Goal: Information Seeking & Learning: Learn about a topic

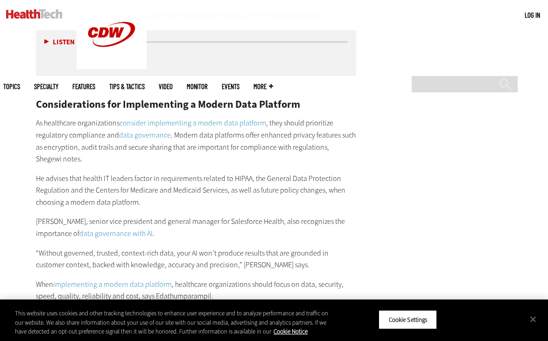
scroll to position [1670, 0]
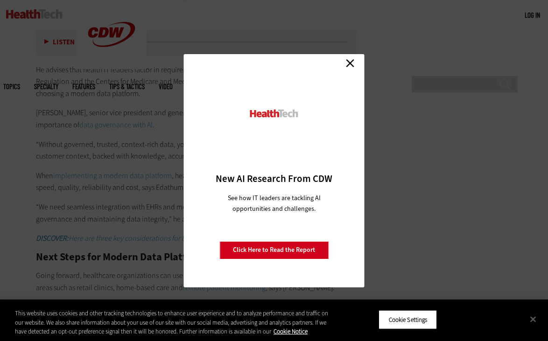
click at [351, 61] on link "Close" at bounding box center [350, 63] width 14 height 14
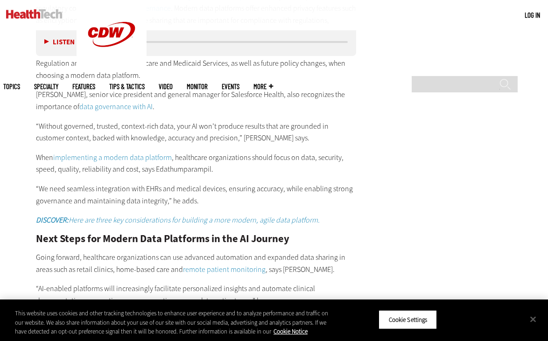
scroll to position [1667, 0]
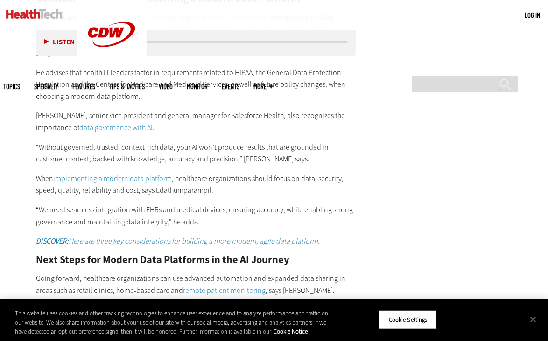
click at [38, 12] on img at bounding box center [34, 13] width 56 height 9
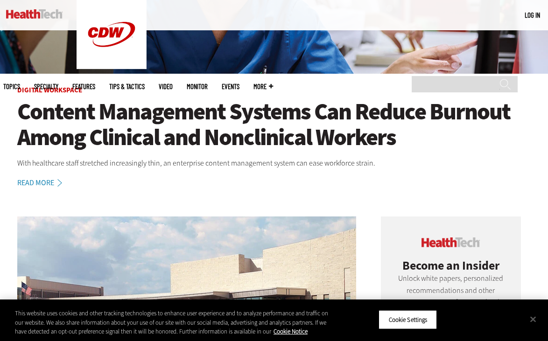
scroll to position [467, 0]
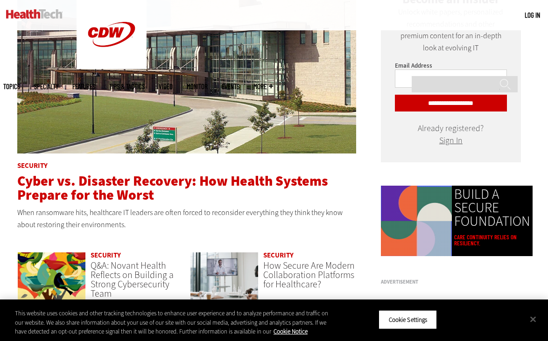
click at [111, 181] on span "Cyber vs. Disaster Recovery: How Health Systems Prepare for the Worst" at bounding box center [172, 188] width 311 height 33
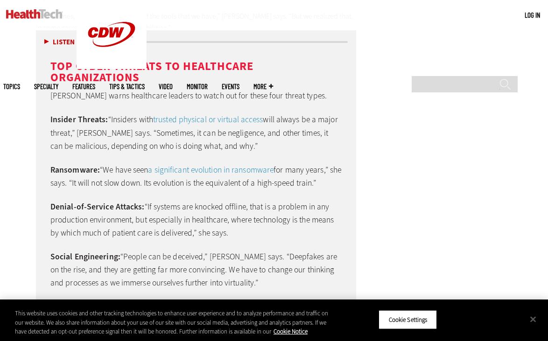
scroll to position [1444, 0]
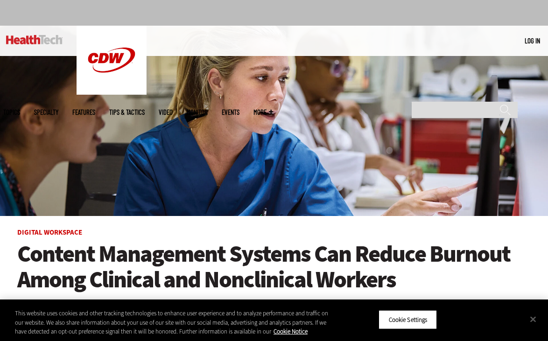
scroll to position [137, 0]
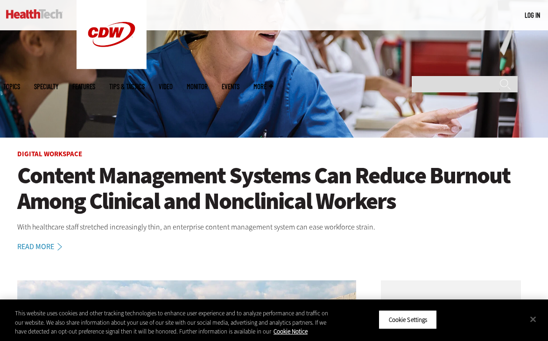
click at [20, 83] on span "Topics" at bounding box center [11, 86] width 17 height 7
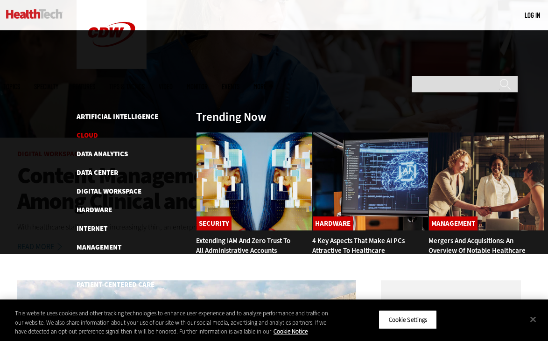
click at [87, 131] on link "Cloud" at bounding box center [86, 135] width 21 height 9
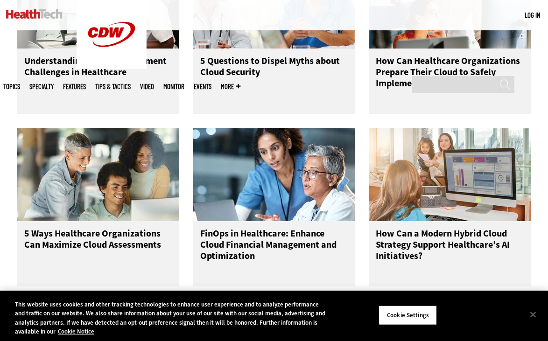
scroll to position [507, 0]
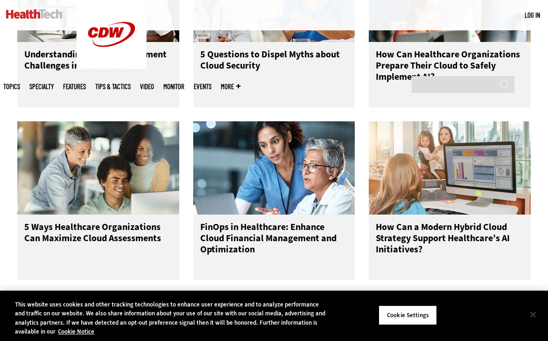
click at [532, 317] on button "Close" at bounding box center [532, 314] width 21 height 21
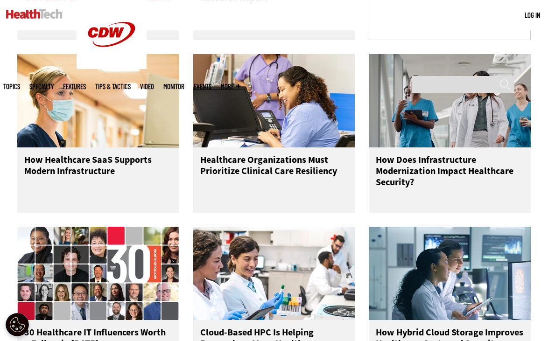
scroll to position [1511, 0]
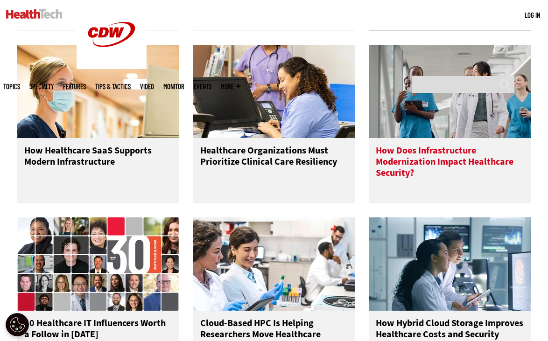
click at [410, 157] on h3 "How Does Infrastructure Modernization Impact Healthcare Security?" at bounding box center [449, 163] width 148 height 37
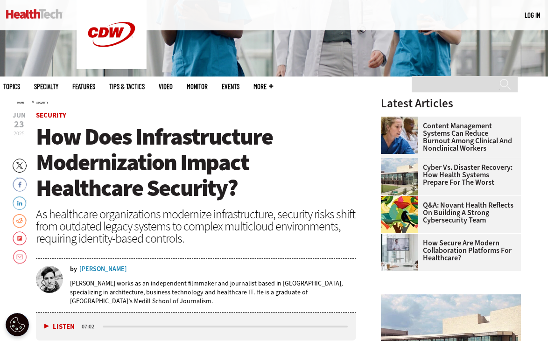
scroll to position [248, 0]
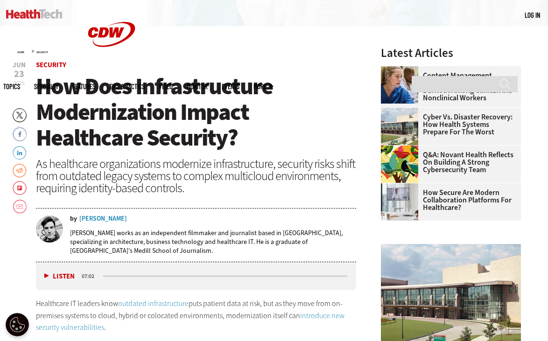
click at [467, 118] on link "Cyber vs. Disaster Recovery: How Health Systems Prepare for the Worst" at bounding box center [448, 124] width 134 height 22
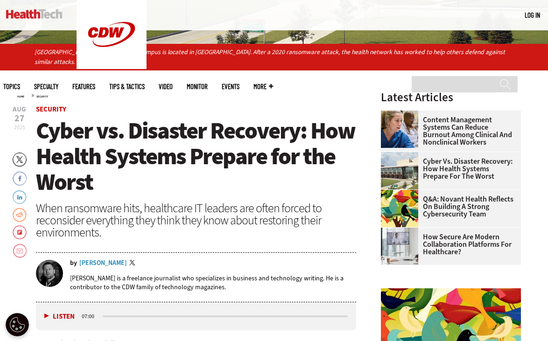
scroll to position [242, 0]
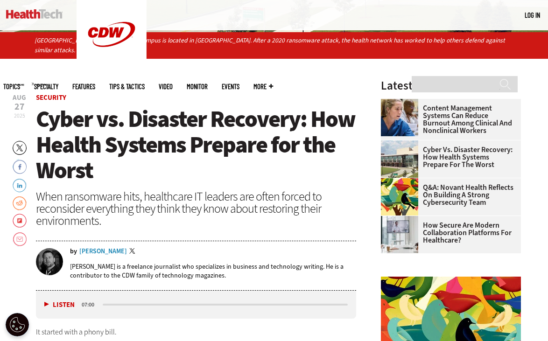
click at [436, 234] on link "How Secure Are Modern Collaboration Platforms for Healthcare?" at bounding box center [448, 233] width 134 height 22
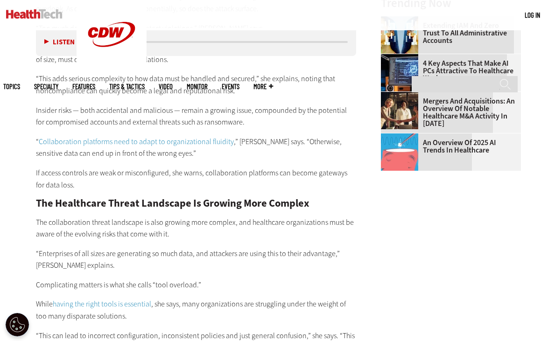
scroll to position [1227, 0]
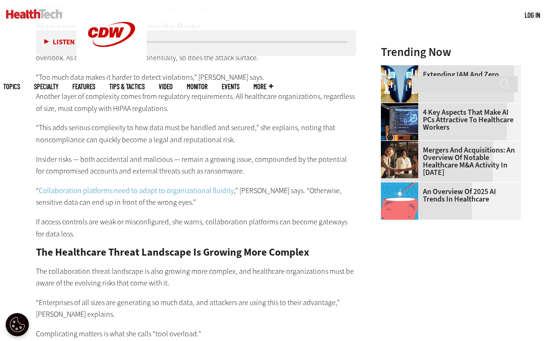
click at [454, 194] on link "An Overview of 2025 AI Trends in Healthcare" at bounding box center [448, 195] width 134 height 15
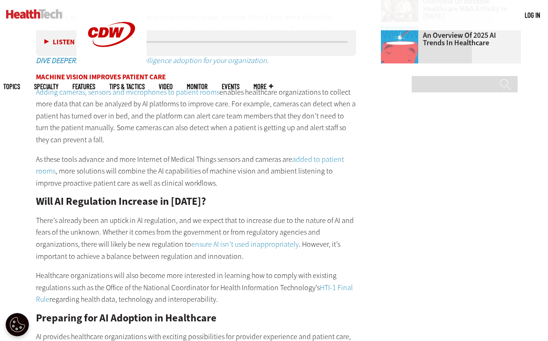
scroll to position [1344, 0]
